Goal: Task Accomplishment & Management: Manage account settings

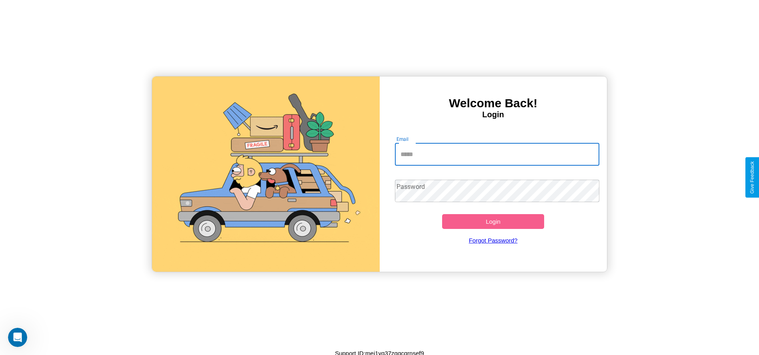
click at [497, 154] on input "Email" at bounding box center [497, 154] width 204 height 22
type input "**********"
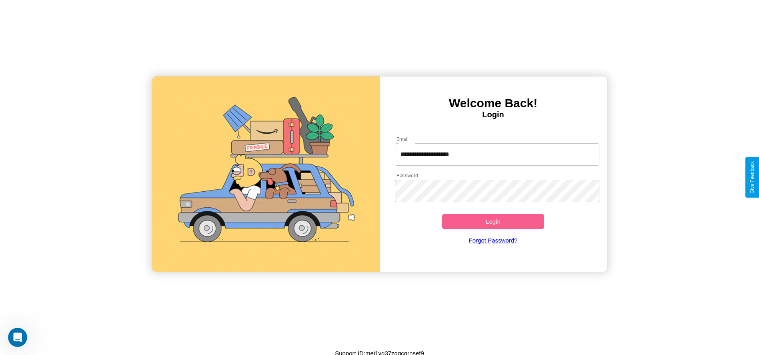
click at [493, 221] on button "Login" at bounding box center [493, 221] width 102 height 15
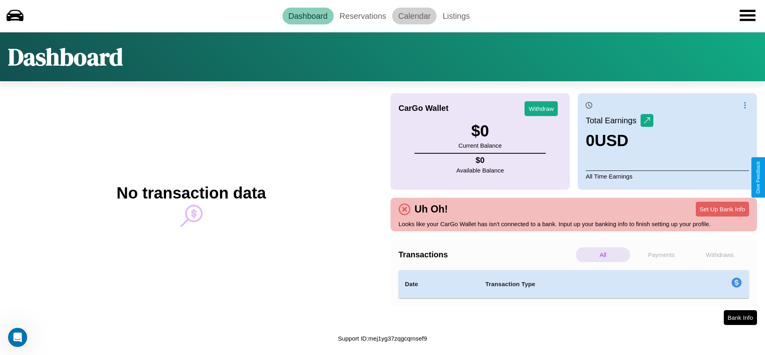
click at [414, 16] on link "Calendar" at bounding box center [414, 16] width 44 height 17
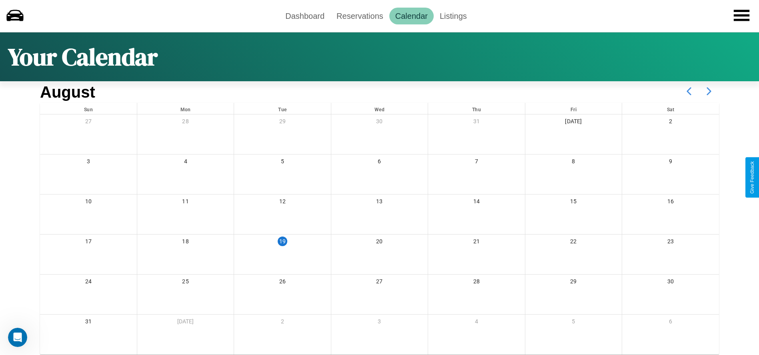
click at [709, 91] on icon at bounding box center [709, 91] width 20 height 20
click at [360, 16] on link "Reservations" at bounding box center [359, 16] width 59 height 17
